Goal: Task Accomplishment & Management: Manage account settings

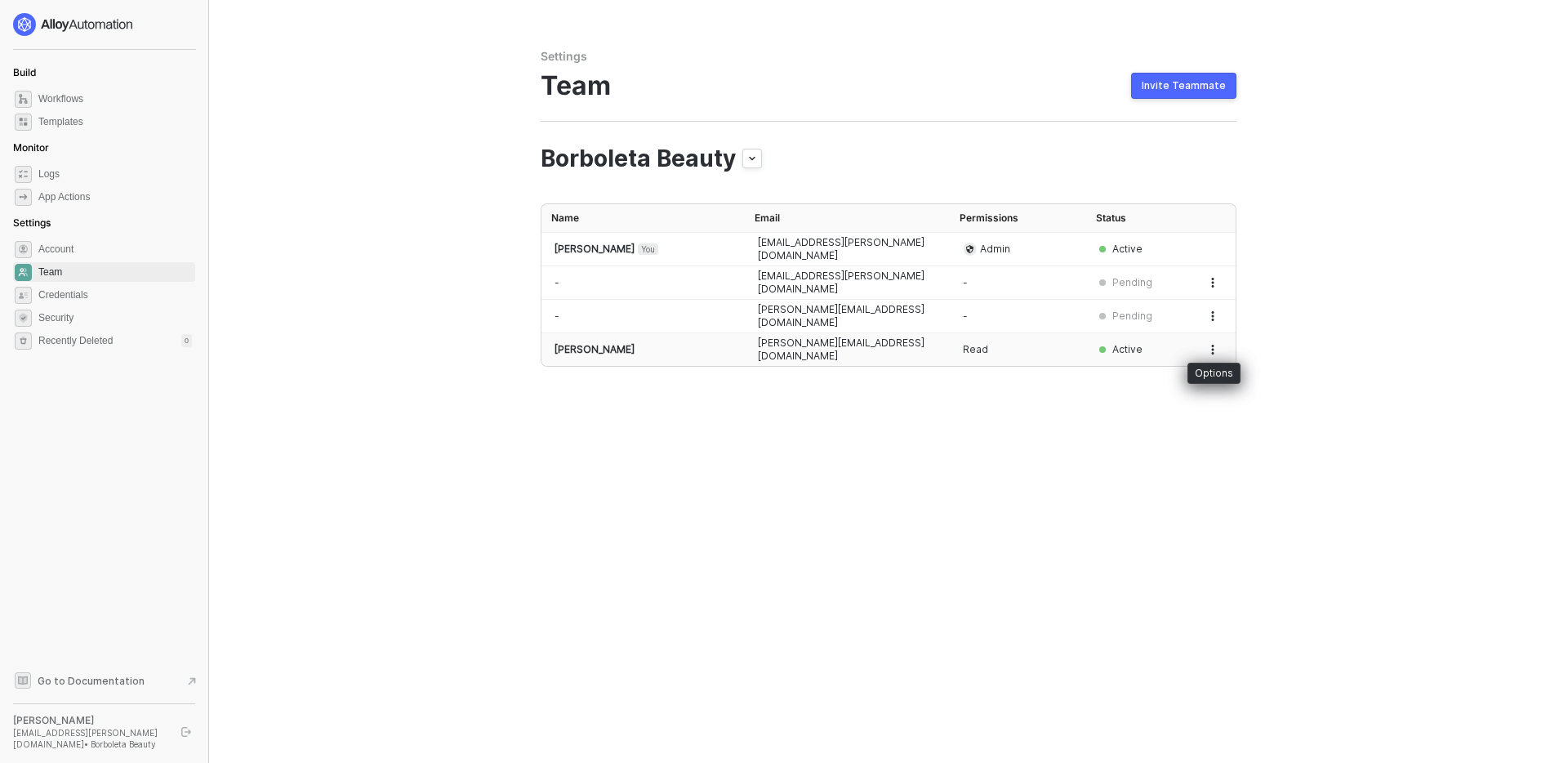
click at [1216, 349] on icon "button" at bounding box center [1213, 349] width 9 height 9
click at [1118, 378] on span "Make Admin" at bounding box center [1154, 385] width 108 height 15
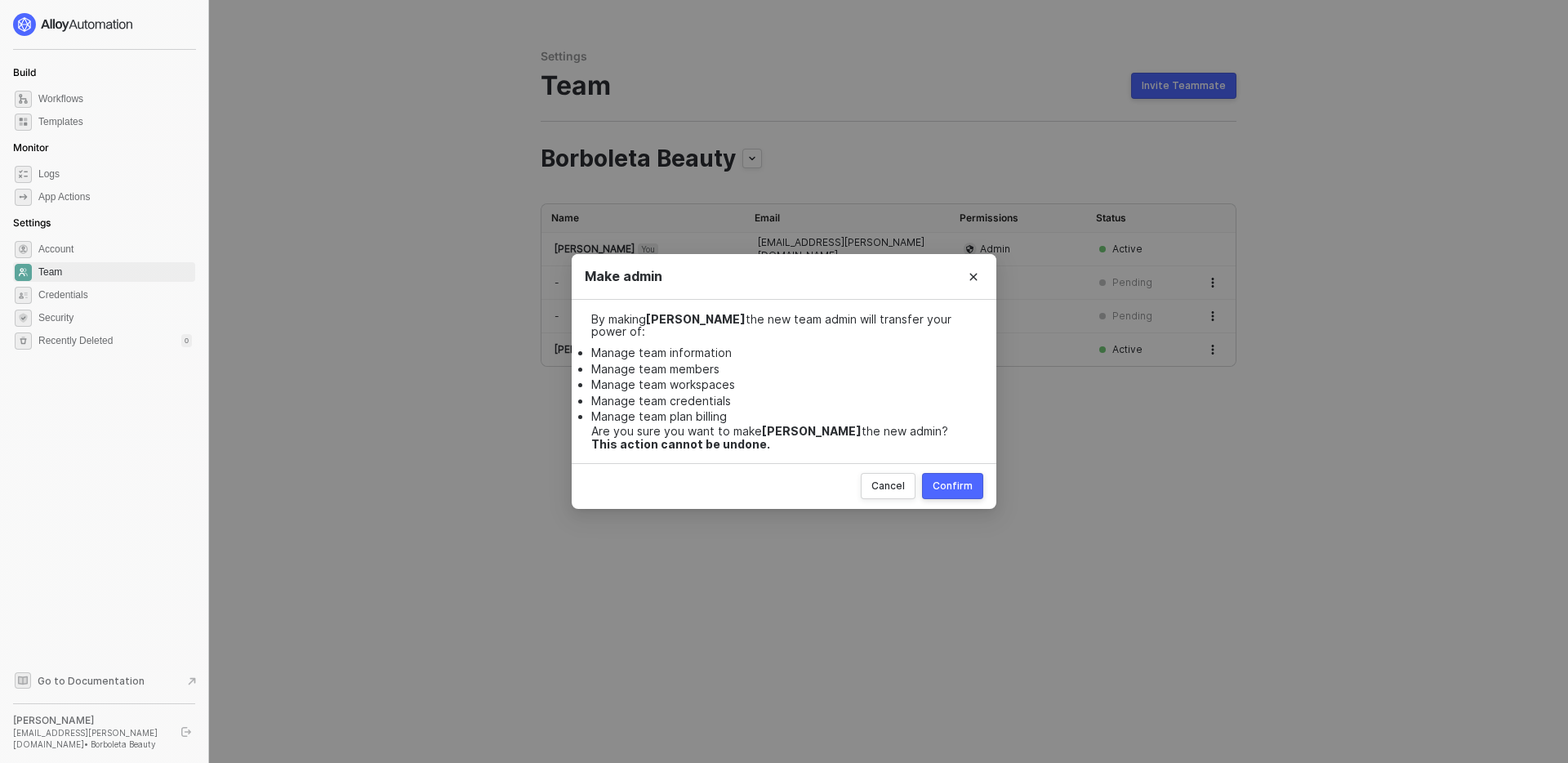
click at [950, 487] on div "Confirm" at bounding box center [952, 486] width 40 height 13
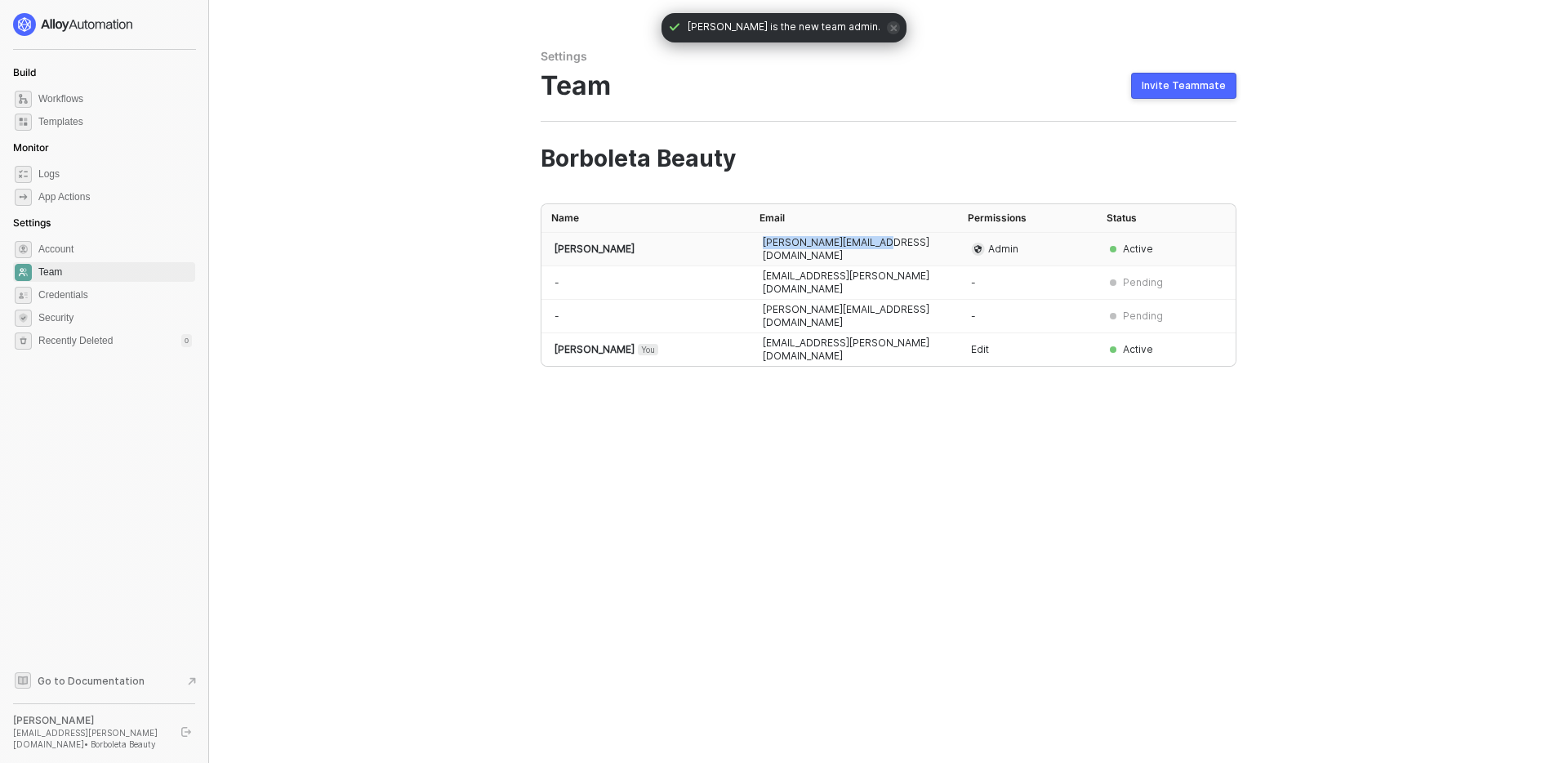
drag, startPoint x: 902, startPoint y: 246, endPoint x: 756, endPoint y: 249, distance: 146.0
click at [756, 249] on td "[PERSON_NAME][EMAIL_ADDRESS][DOMAIN_NAME]" at bounding box center [854, 248] width 208 height 33
copy td "[PERSON_NAME][EMAIL_ADDRESS][DOMAIN_NAME]"
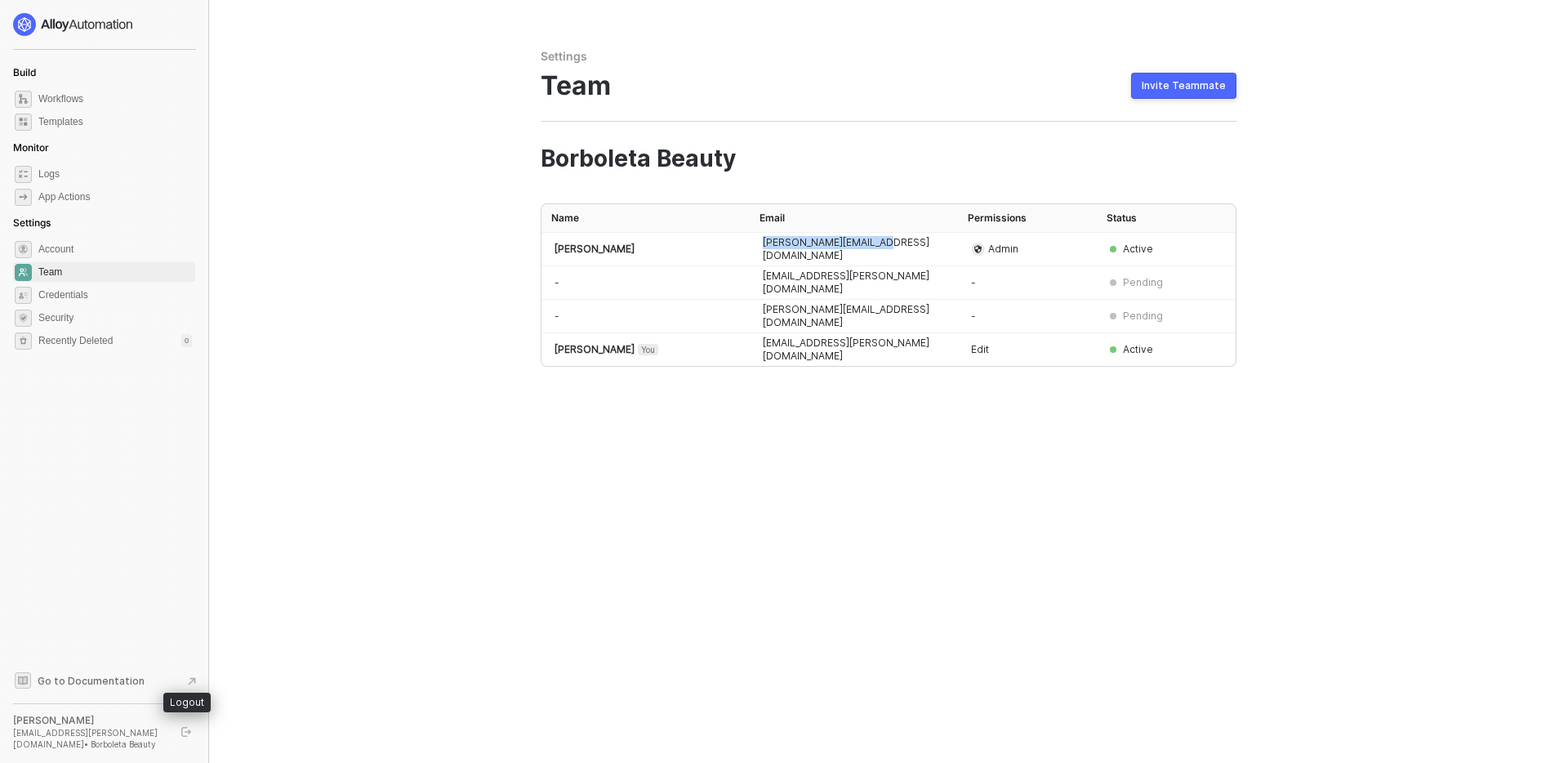
click at [185, 729] on icon "logout" at bounding box center [186, 731] width 9 height 9
